Goal: Transaction & Acquisition: Subscribe to service/newsletter

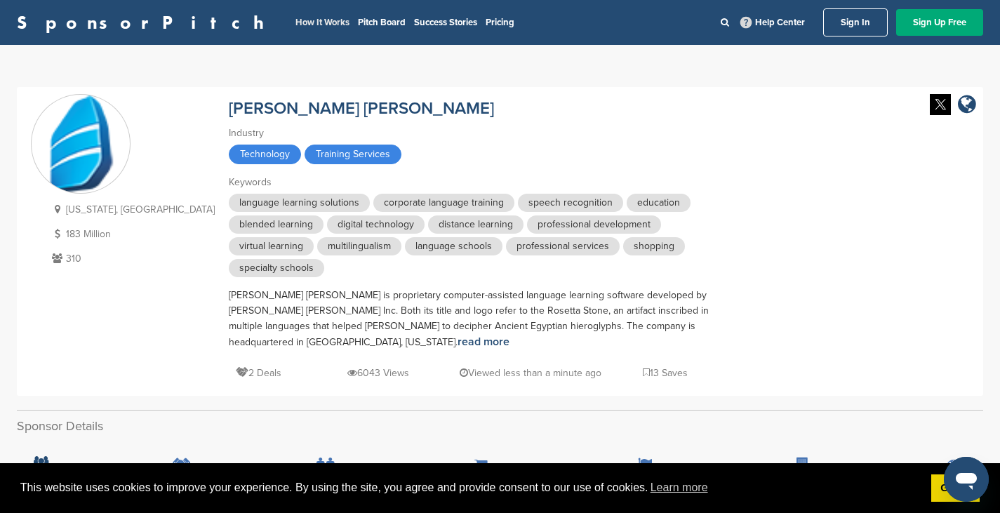
click at [295, 24] on link "How It Works" at bounding box center [322, 22] width 54 height 11
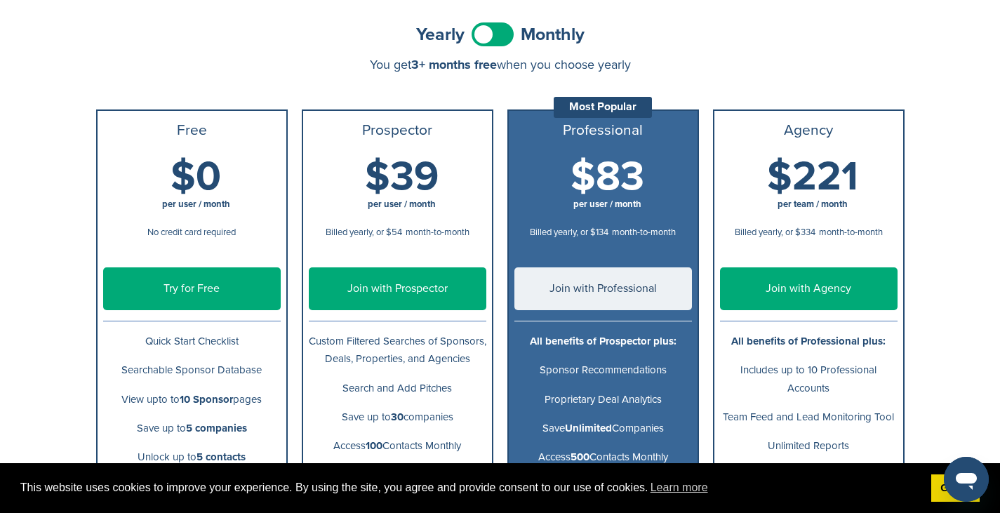
scroll to position [141, 0]
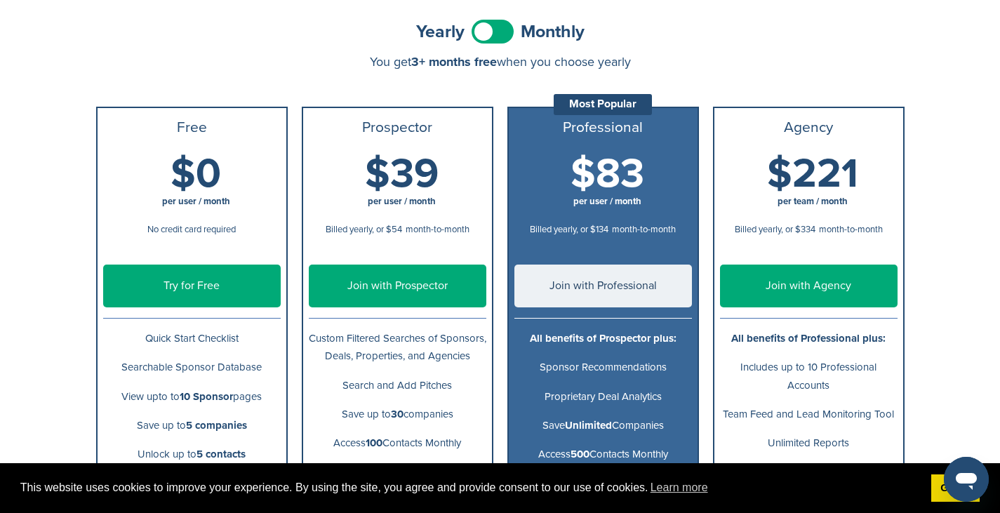
click at [219, 282] on link "Try for Free" at bounding box center [192, 286] width 178 height 43
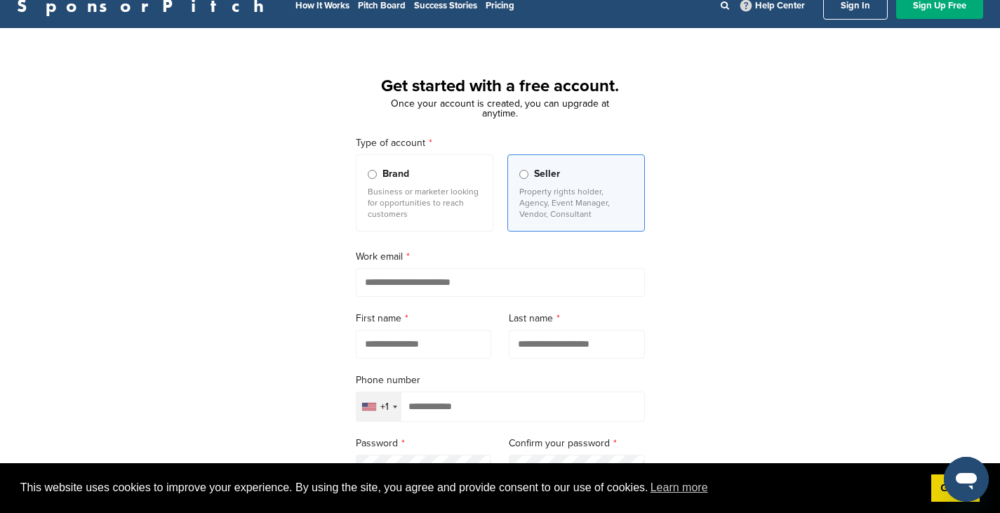
scroll to position [18, 0]
